Goal: Information Seeking & Learning: Understand process/instructions

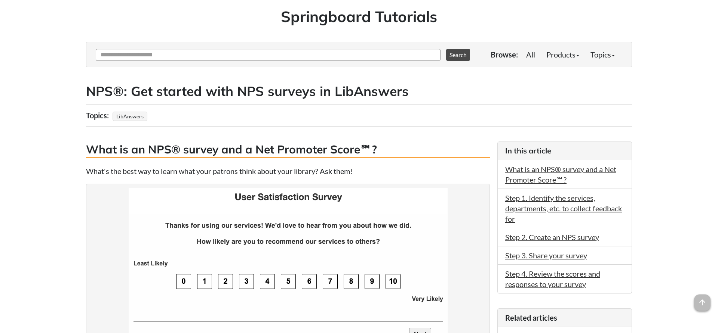
scroll to position [76, 0]
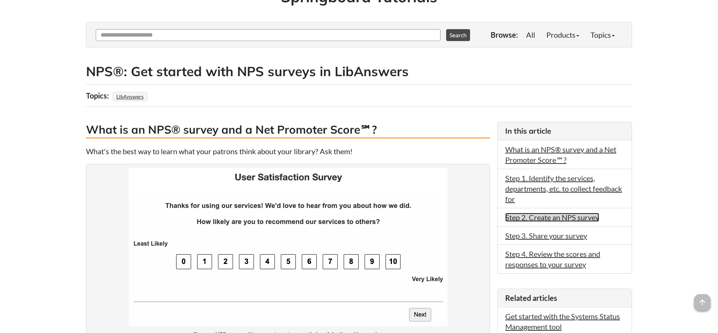
click at [529, 219] on link "Step 2. Create an NPS survey" at bounding box center [552, 217] width 94 height 9
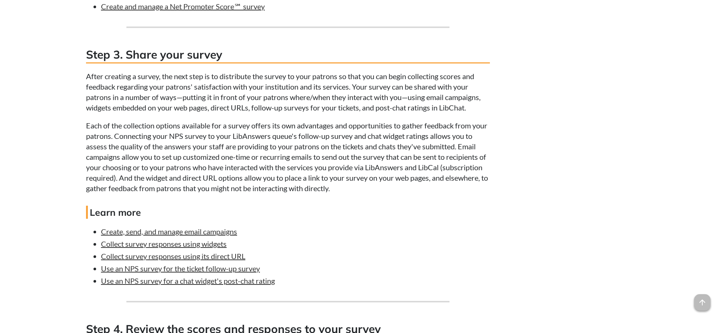
scroll to position [1465, 0]
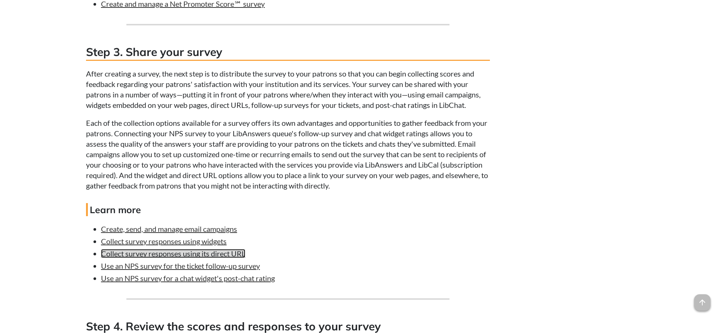
click at [224, 258] on link "Collect survey responses using its direct URL" at bounding box center [173, 253] width 144 height 9
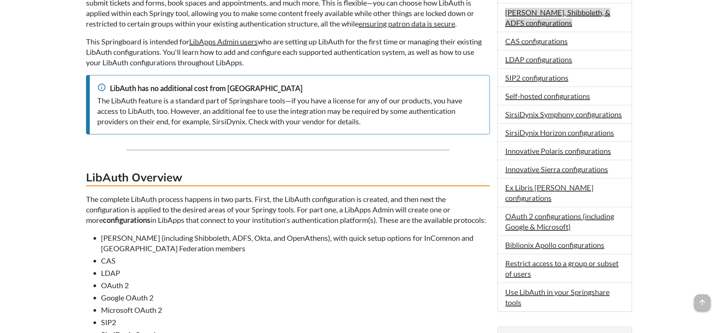
scroll to position [343, 0]
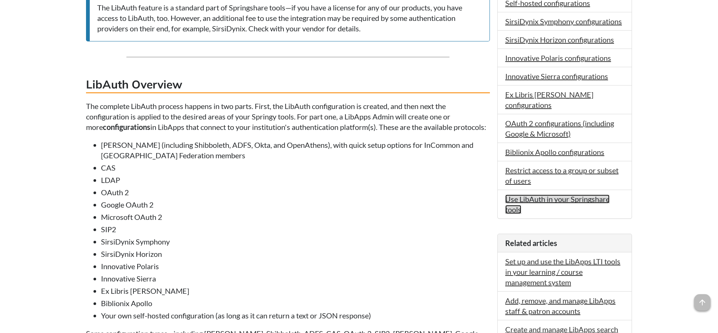
click at [549, 195] on link "Use LibAuth in your Springshare tools" at bounding box center [557, 204] width 104 height 19
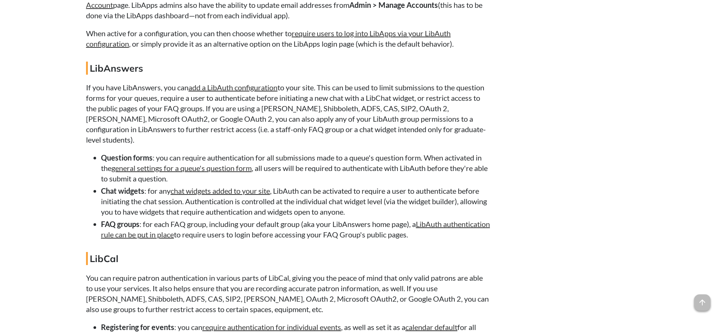
scroll to position [5692, 0]
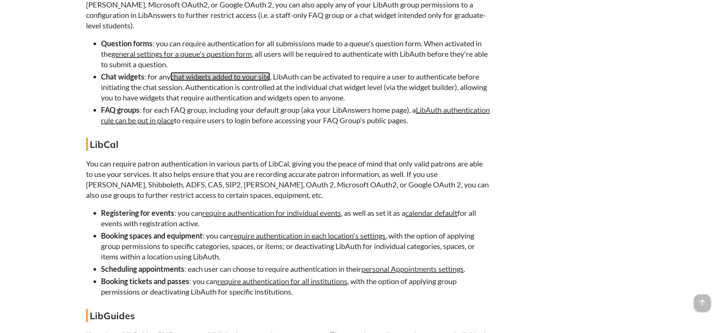
click at [262, 81] on link "chat widgets added to your site" at bounding box center [219, 76] width 99 height 9
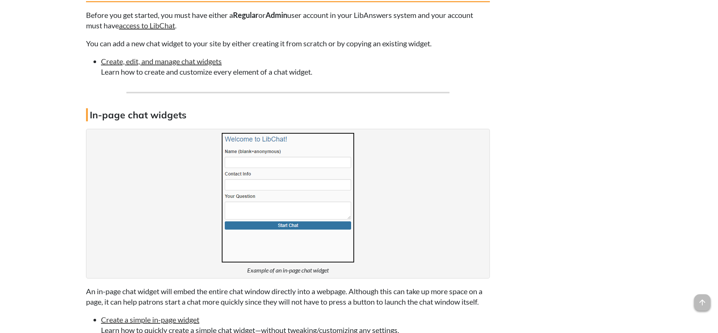
scroll to position [786, 0]
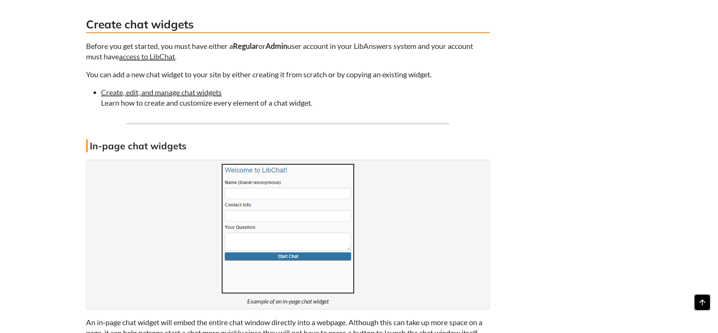
click at [696, 307] on span "arrow_upward" at bounding box center [702, 303] width 16 height 16
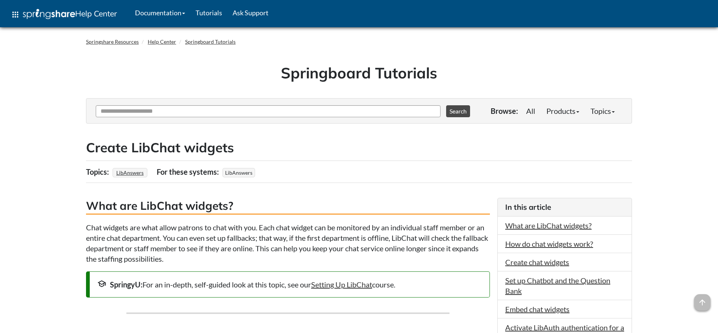
scroll to position [76, 0]
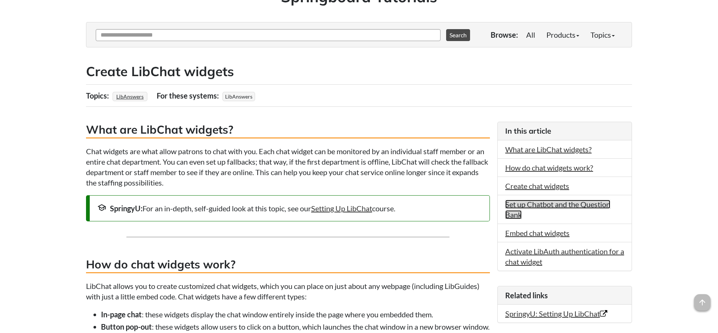
click at [555, 208] on link "Set up Chatbot and the Question Bank" at bounding box center [557, 209] width 105 height 19
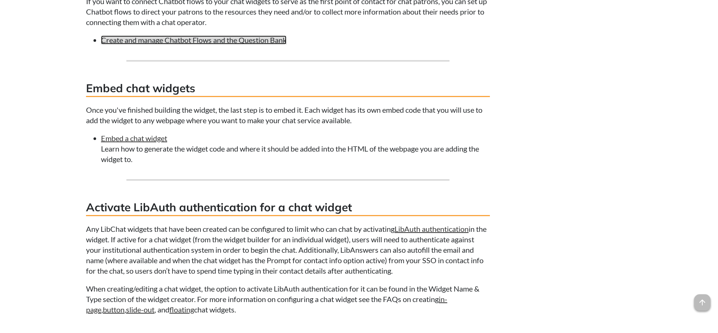
click at [227, 44] on link "Create and manage Chatbot Flows and the Question Bank" at bounding box center [193, 40] width 185 height 9
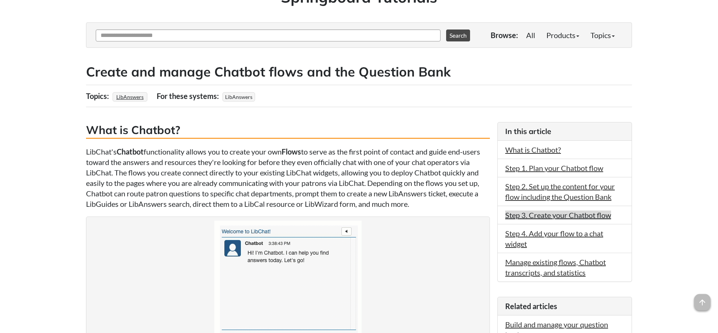
scroll to position [76, 0]
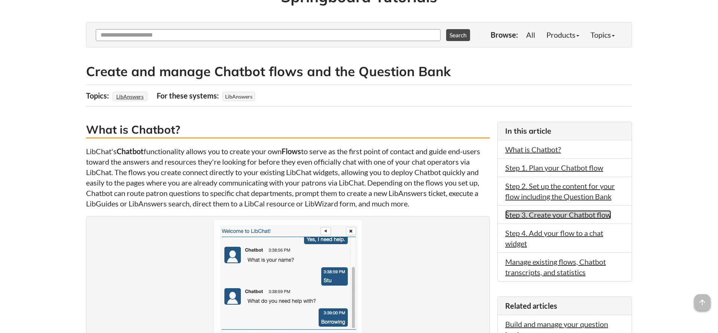
click at [605, 216] on link "Step 3. Create your Chatbot flow" at bounding box center [558, 214] width 106 height 9
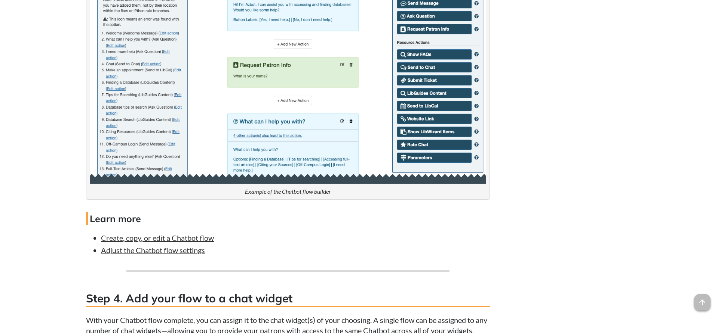
scroll to position [3557, 0]
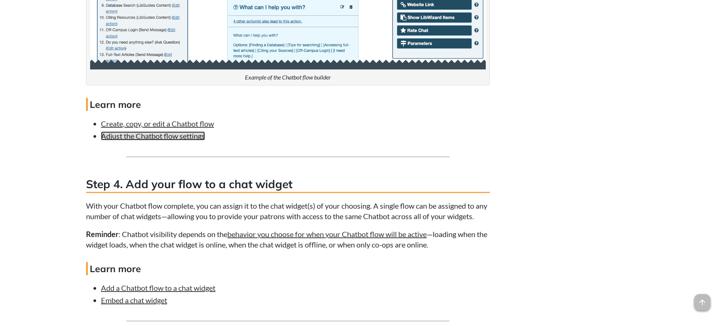
click at [193, 141] on link "Adjust the Chatbot flow settings" at bounding box center [153, 136] width 104 height 9
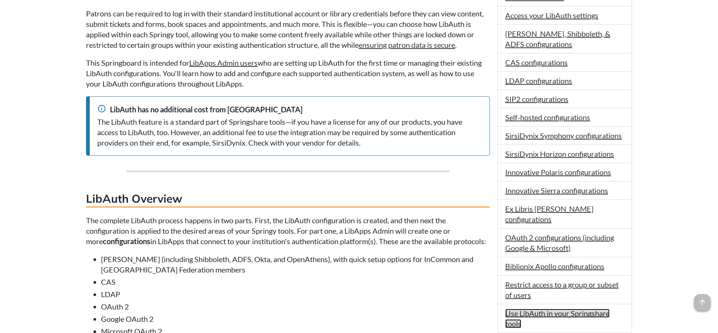
click at [590, 309] on link "Use LibAuth in your Springshare tools" at bounding box center [557, 318] width 104 height 19
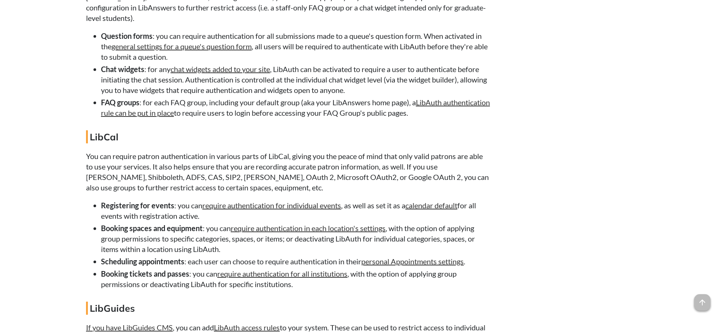
scroll to position [5730, 0]
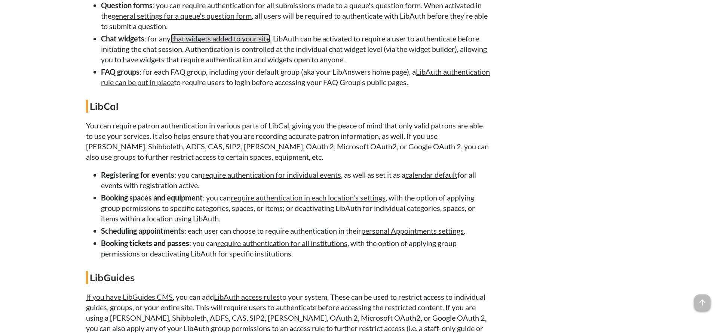
click at [261, 43] on link "chat widgets added to your site" at bounding box center [219, 38] width 99 height 9
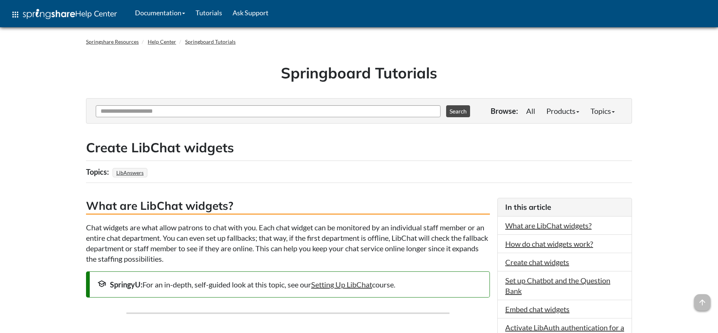
scroll to position [3820, 0]
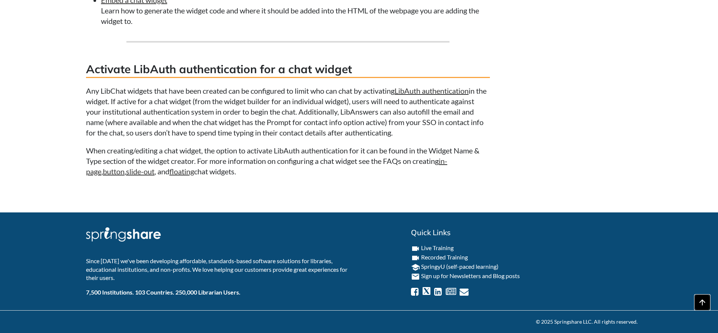
click at [700, 304] on span "arrow_upward" at bounding box center [702, 303] width 16 height 16
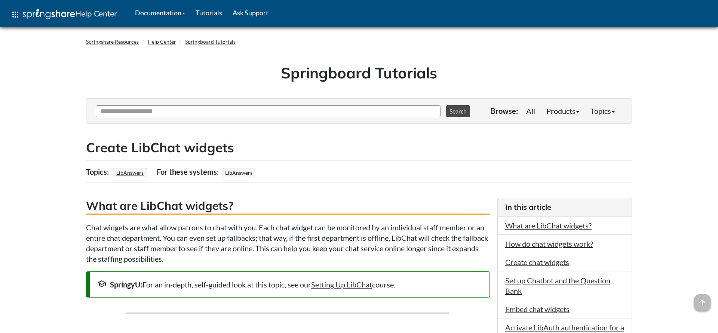
scroll to position [229, 0]
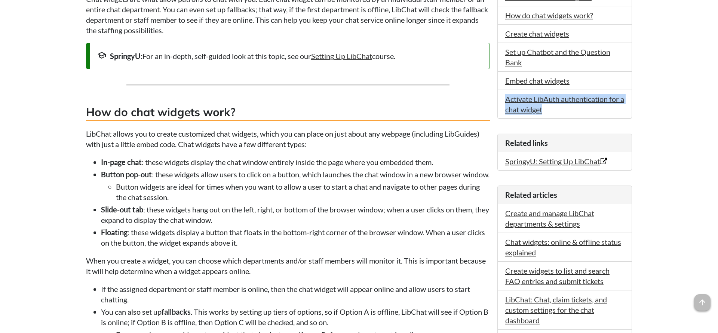
drag, startPoint x: 560, startPoint y: 112, endPoint x: 502, endPoint y: 101, distance: 59.0
click at [502, 101] on li "Activate LibAuth authentication for a chat widget" at bounding box center [565, 104] width 134 height 28
copy link "Activate LibAuth authentication for a chat widget"
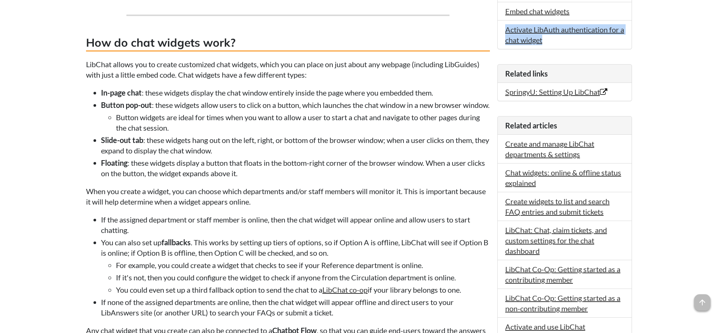
scroll to position [343, 0]
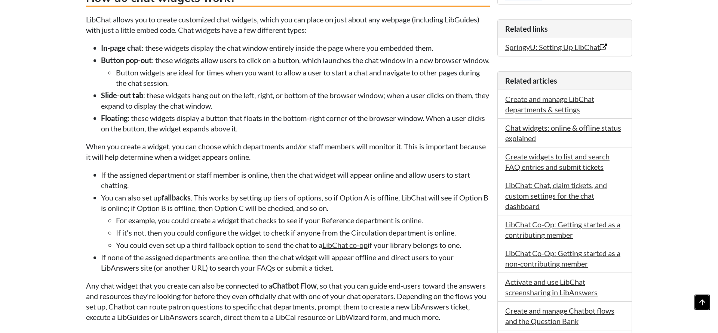
click at [701, 297] on span "arrow_upward" at bounding box center [702, 303] width 16 height 16
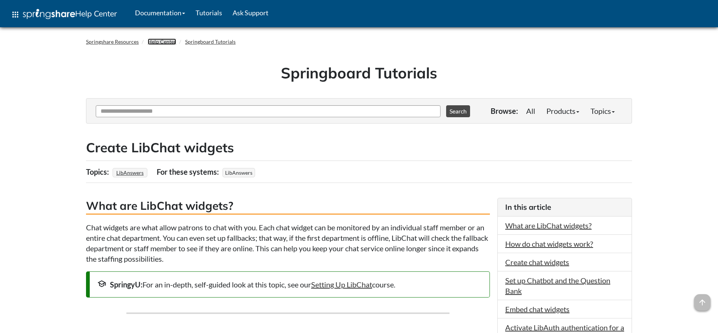
click at [166, 43] on link "Help Center" at bounding box center [162, 42] width 28 height 6
